Goal: Information Seeking & Learning: Learn about a topic

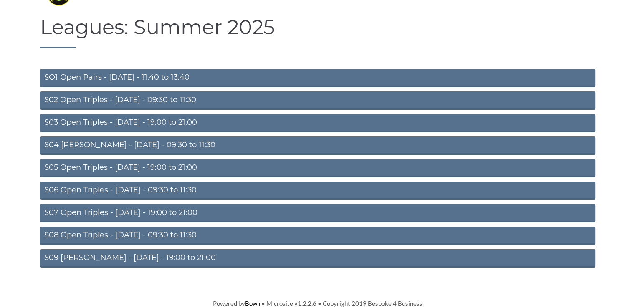
scroll to position [24, 0]
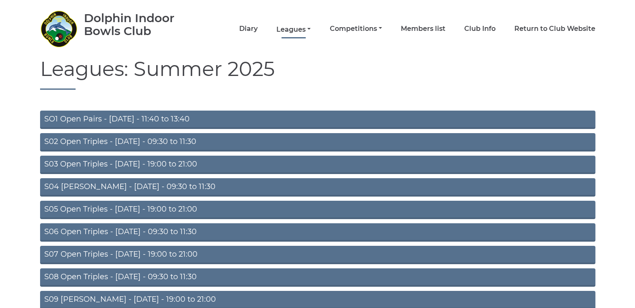
click at [304, 26] on link "Leagues" at bounding box center [293, 29] width 34 height 9
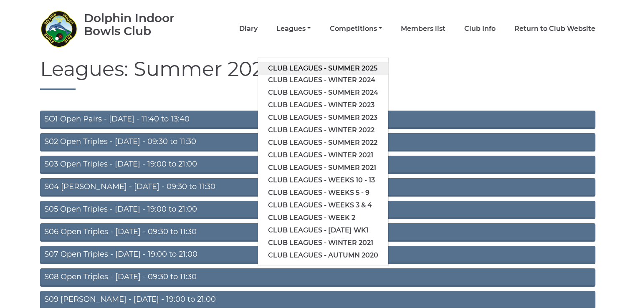
click at [324, 65] on link "Club leagues - Summer 2025" at bounding box center [323, 68] width 130 height 13
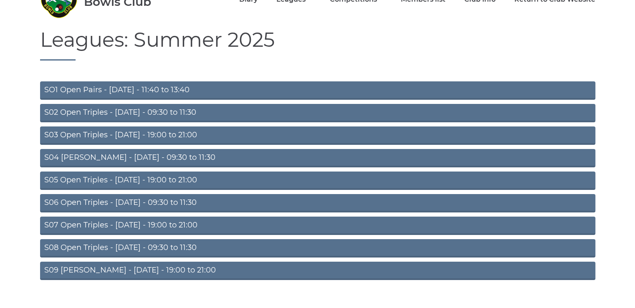
scroll to position [66, 0]
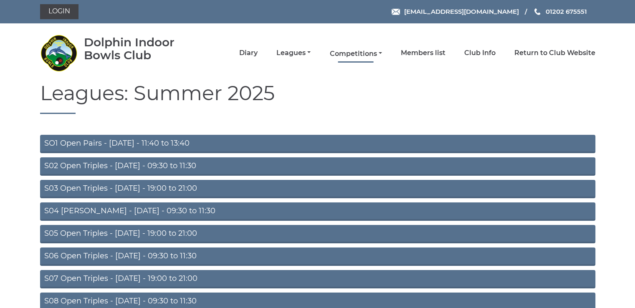
click at [342, 51] on link "Competitions" at bounding box center [356, 53] width 52 height 9
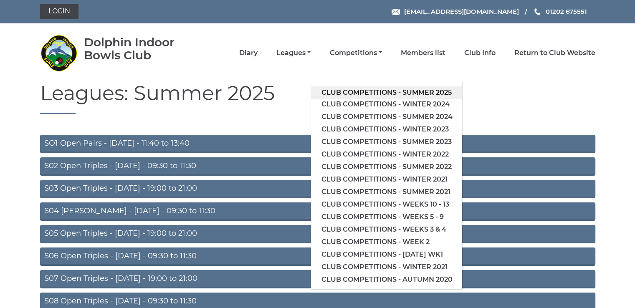
click at [356, 90] on link "Club competitions - Summer 2025" at bounding box center [386, 92] width 151 height 13
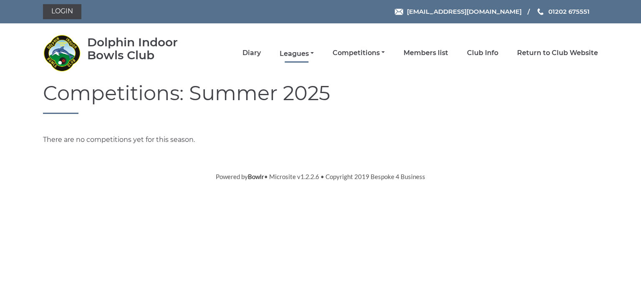
click at [298, 54] on link "Leagues" at bounding box center [297, 53] width 34 height 9
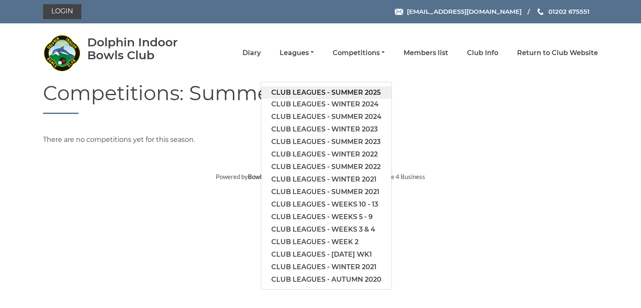
click at [303, 91] on link "Club leagues - Summer 2025" at bounding box center [326, 92] width 130 height 13
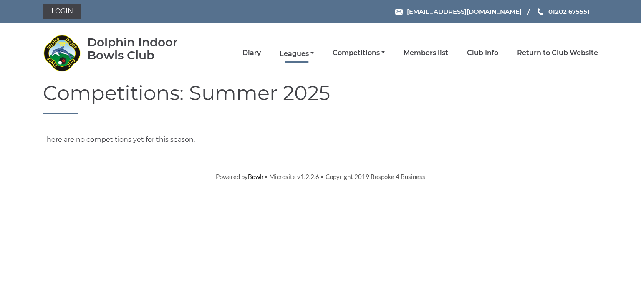
click at [299, 55] on link "Leagues" at bounding box center [297, 53] width 34 height 9
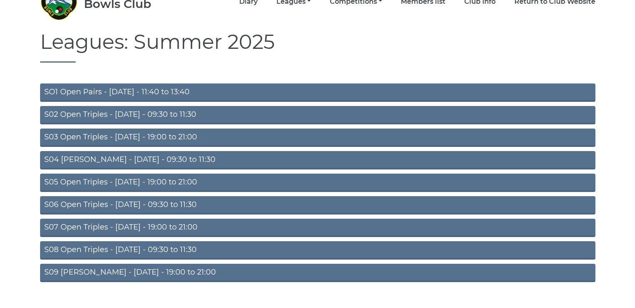
scroll to position [66, 0]
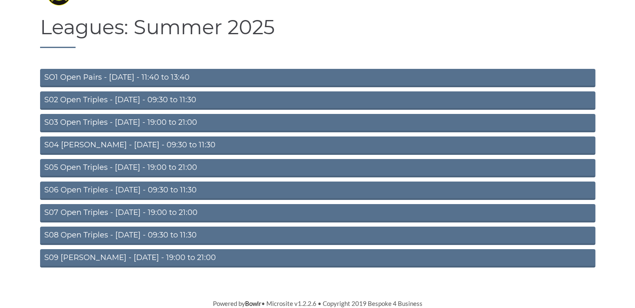
click at [122, 234] on link "S08 Open Triples - [DATE] - 09:30 to 11:30" at bounding box center [317, 236] width 555 height 18
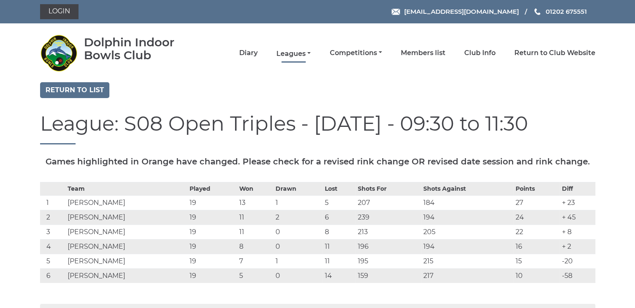
click at [287, 52] on link "Leagues" at bounding box center [293, 53] width 34 height 9
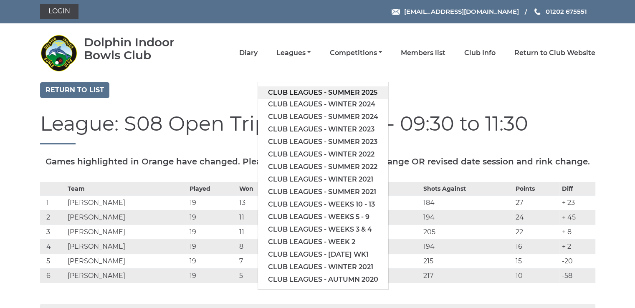
click at [288, 91] on link "Club leagues - Summer 2025" at bounding box center [323, 92] width 130 height 13
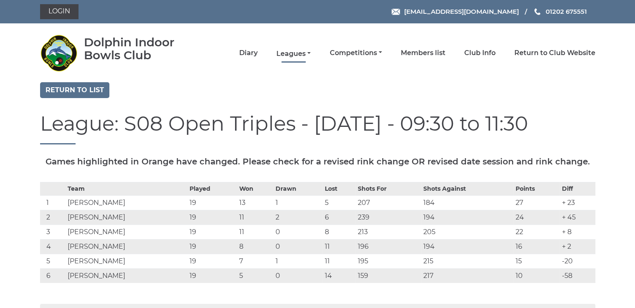
click at [287, 53] on link "Leagues" at bounding box center [293, 53] width 34 height 9
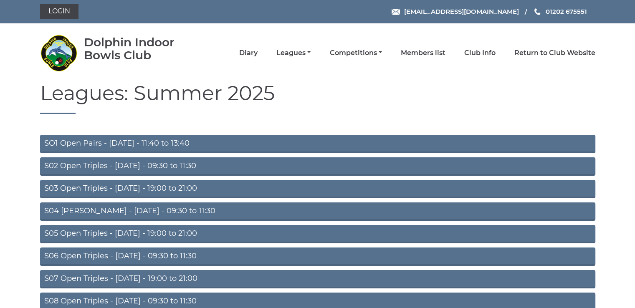
click at [168, 234] on link "S05 Open Triples - Wednesday - 19:00 to 21:00" at bounding box center [317, 234] width 555 height 18
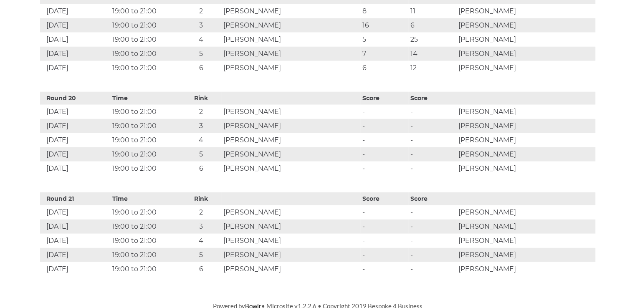
scroll to position [2247, 0]
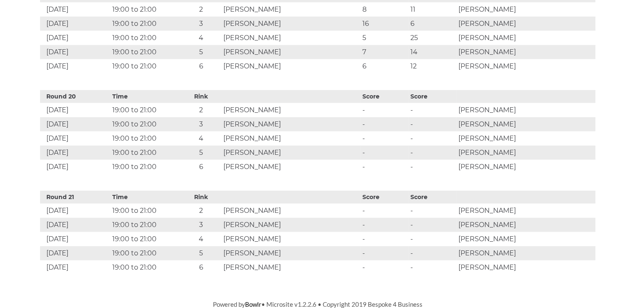
click at [346, 124] on td "[PERSON_NAME]" at bounding box center [290, 124] width 139 height 14
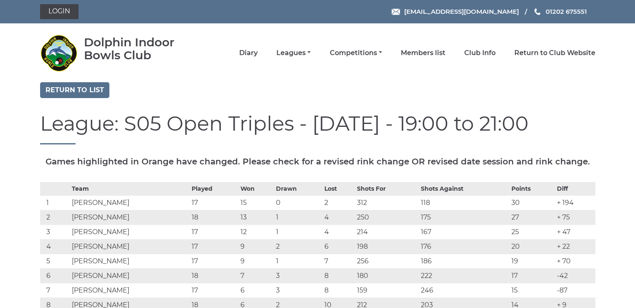
scroll to position [0, 0]
